Goal: Task Accomplishment & Management: Use online tool/utility

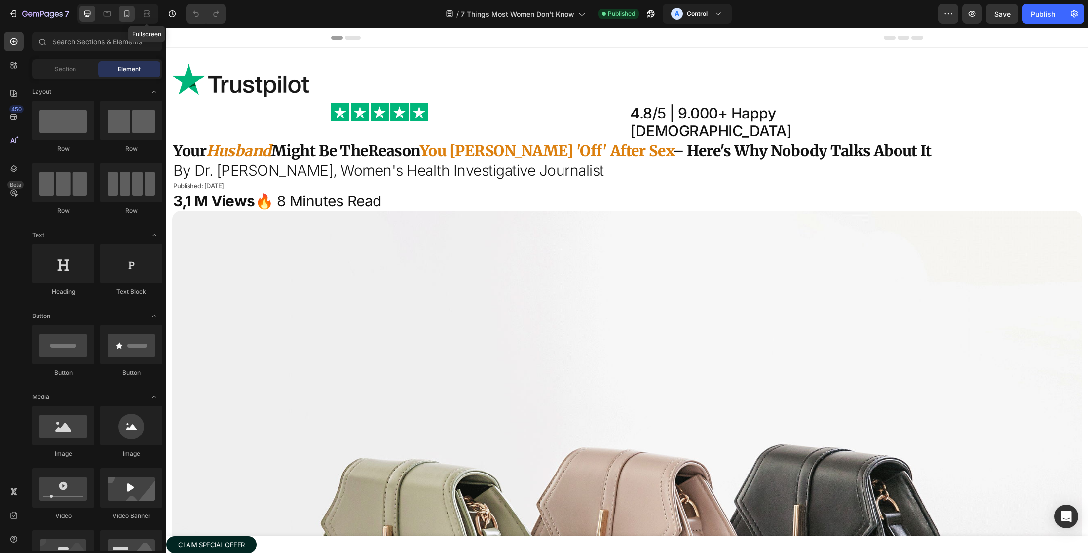
click at [134, 17] on div at bounding box center [127, 14] width 16 height 16
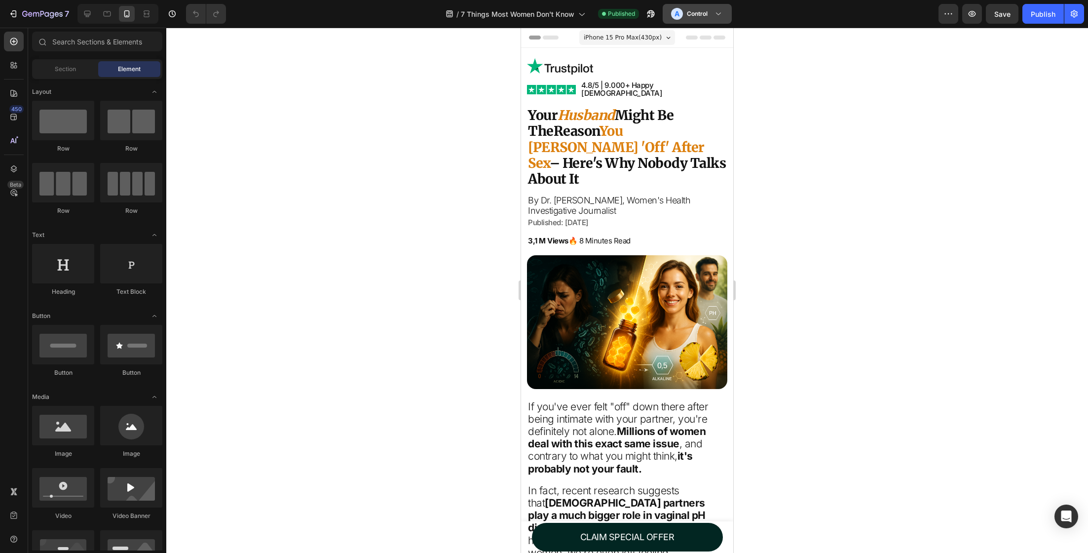
click at [691, 14] on h3 "Control" at bounding box center [697, 14] width 21 height 10
click at [695, 59] on h3 "Variant" at bounding box center [693, 61] width 20 height 10
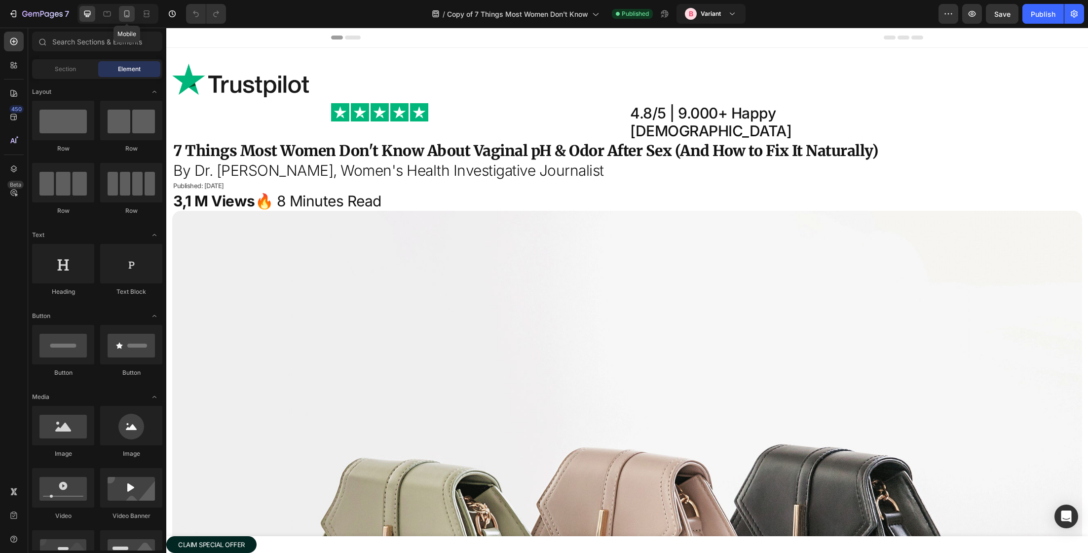
click at [131, 16] on div at bounding box center [127, 14] width 16 height 16
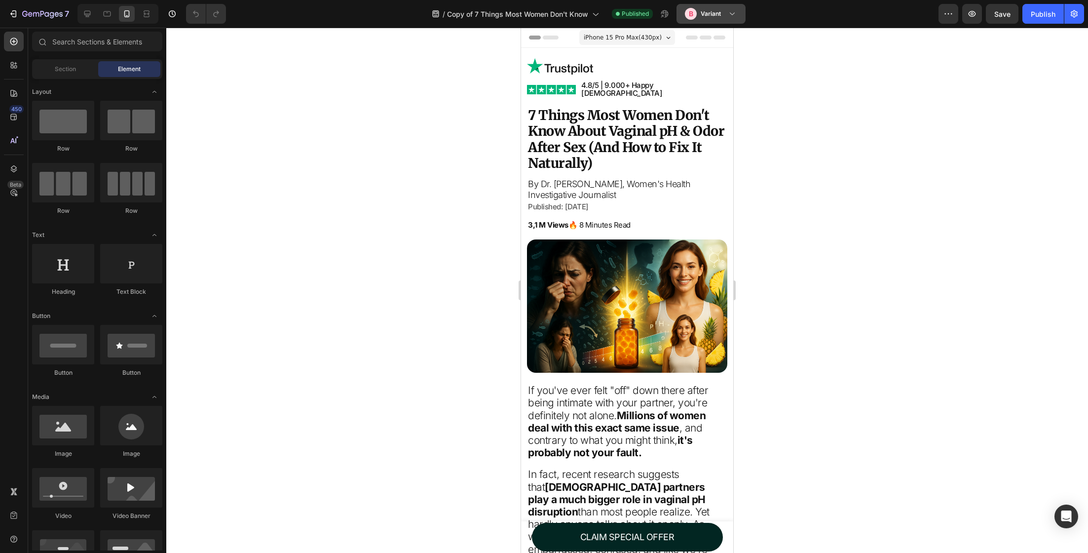
click at [709, 14] on h3 "Variant" at bounding box center [711, 14] width 20 height 10
click at [793, 61] on div at bounding box center [627, 290] width 922 height 525
click at [14, 15] on icon "button" at bounding box center [13, 14] width 10 height 10
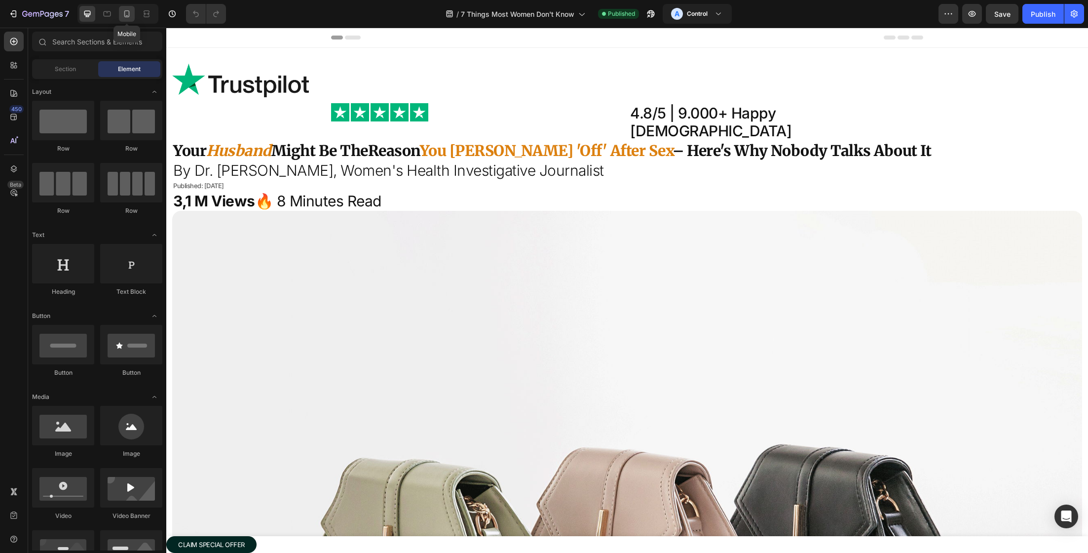
click at [127, 13] on icon at bounding box center [127, 14] width 10 height 10
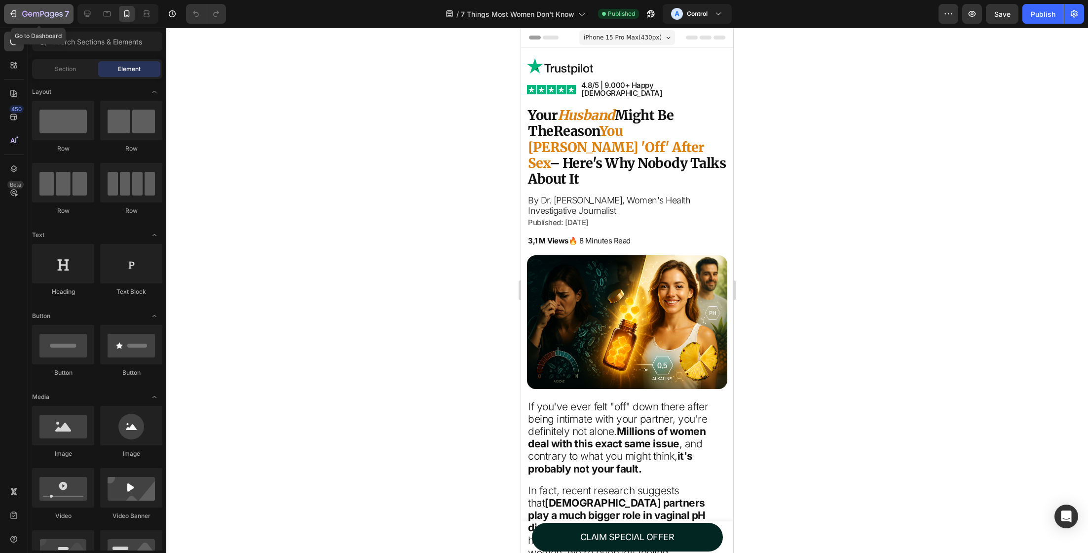
click at [23, 23] on button "7" at bounding box center [39, 14] width 70 height 20
